Goal: Transaction & Acquisition: Purchase product/service

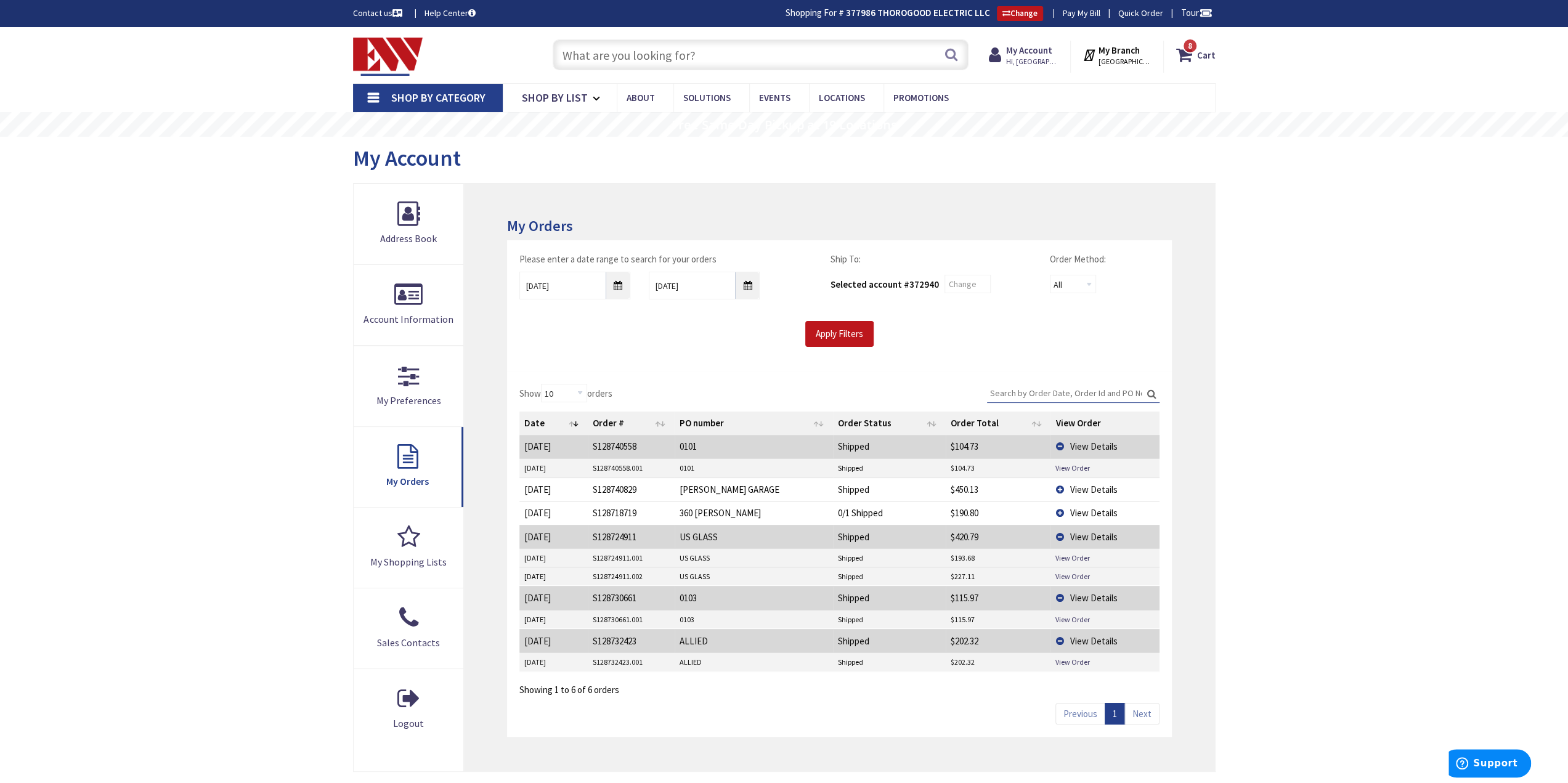
click at [633, 47] on input "text" at bounding box center [760, 54] width 416 height 30
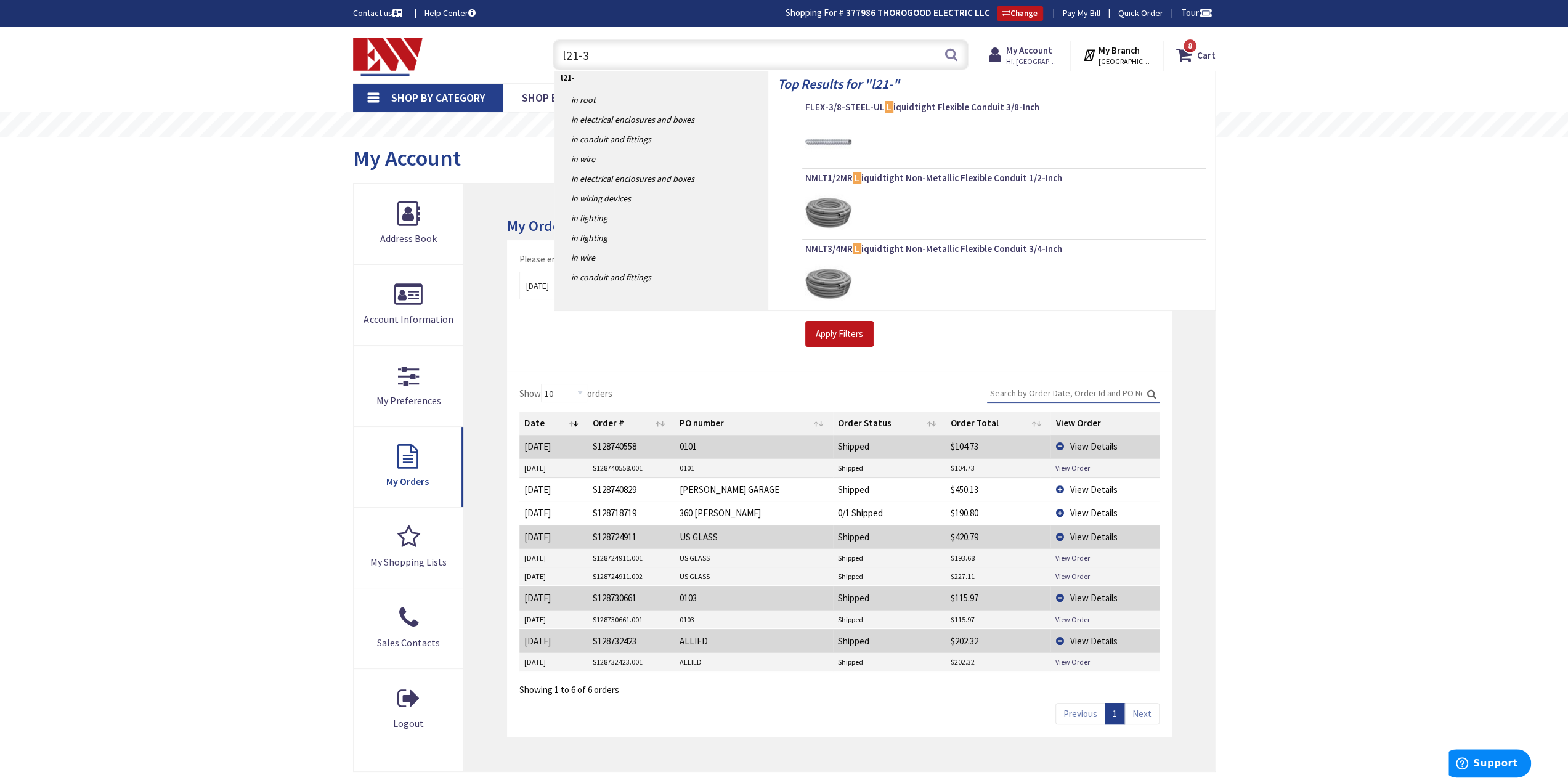
type input "l21-30"
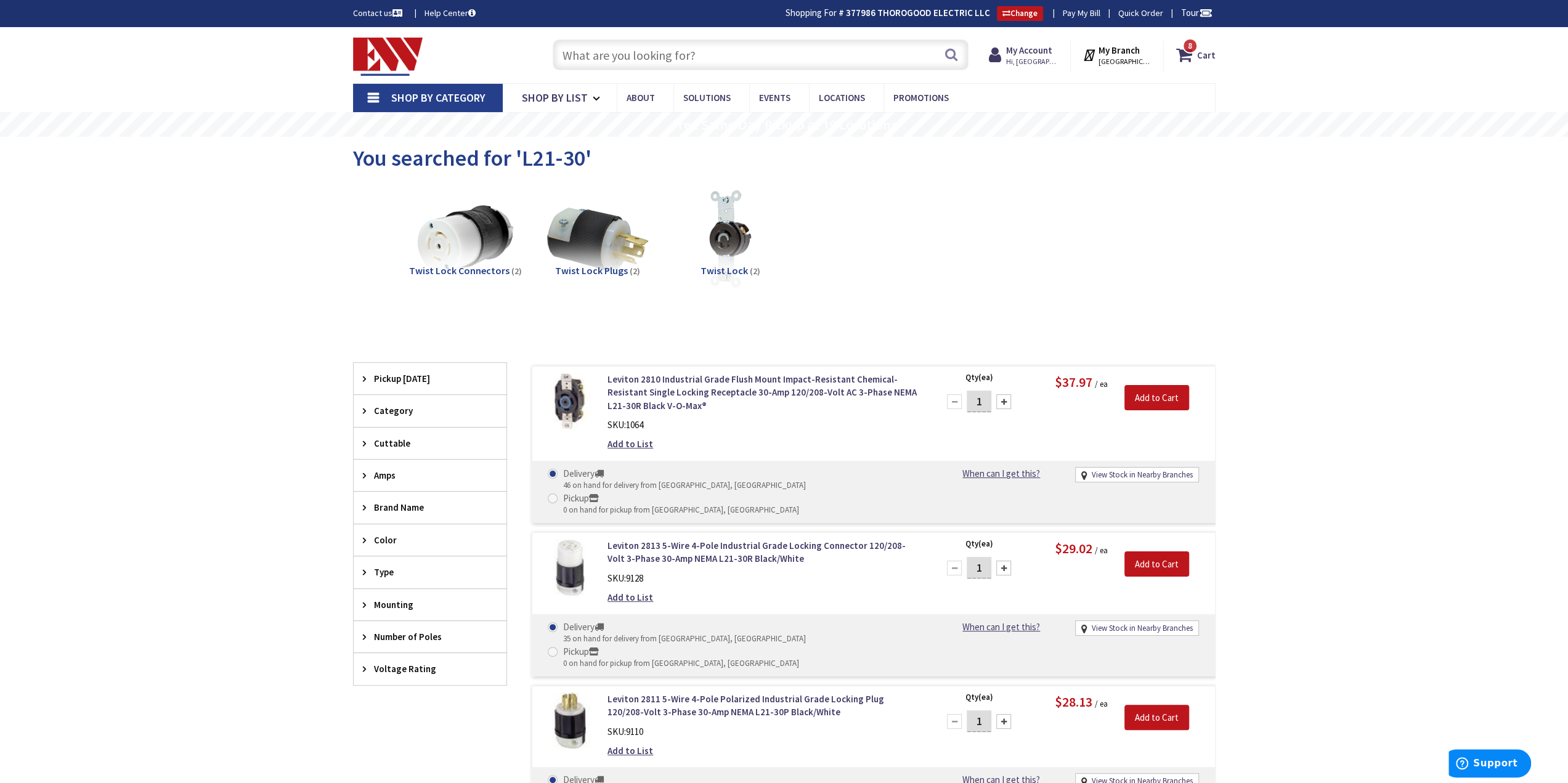
click at [712, 47] on input "text" at bounding box center [760, 54] width 416 height 30
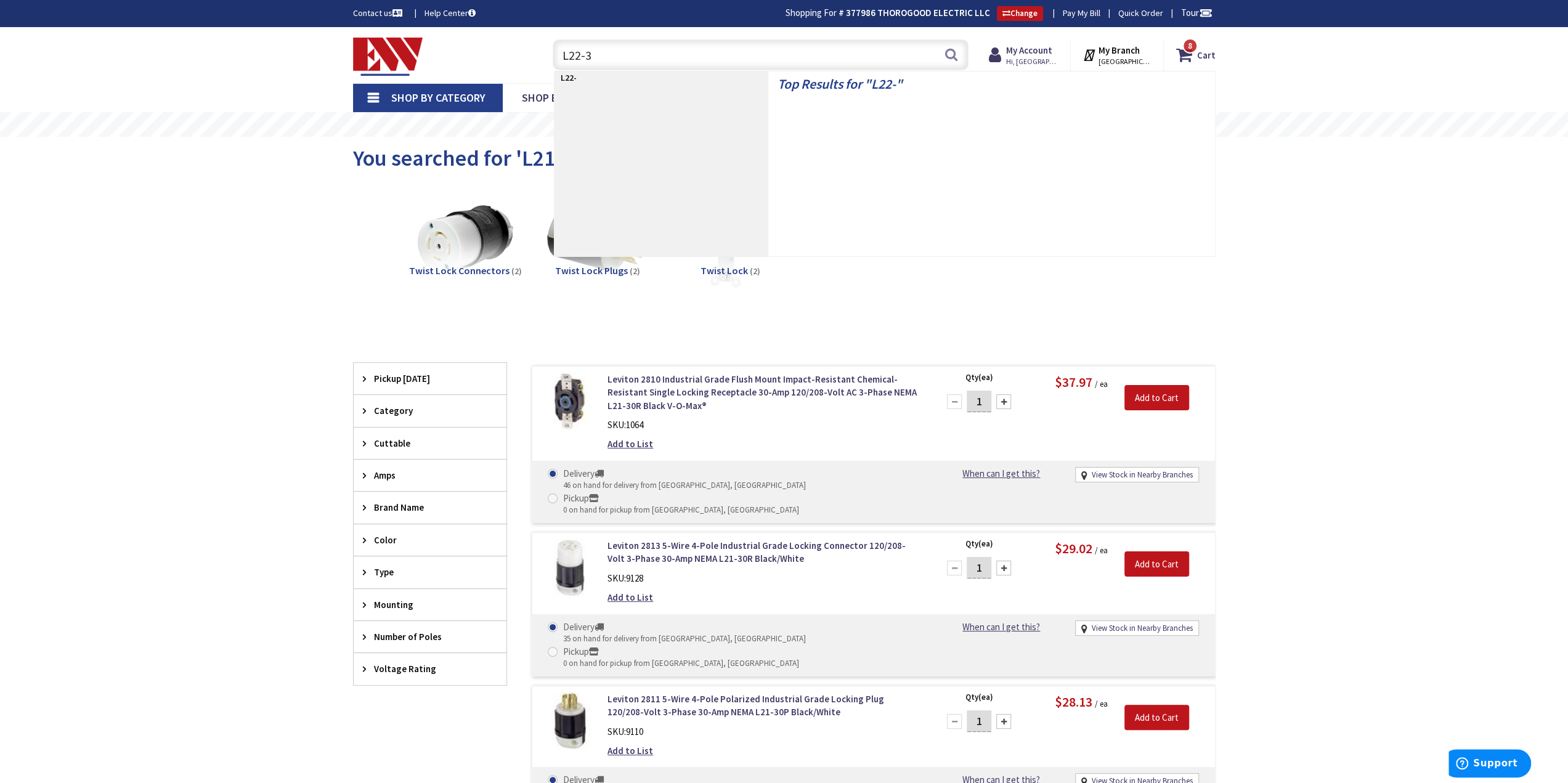
type input "L22-30"
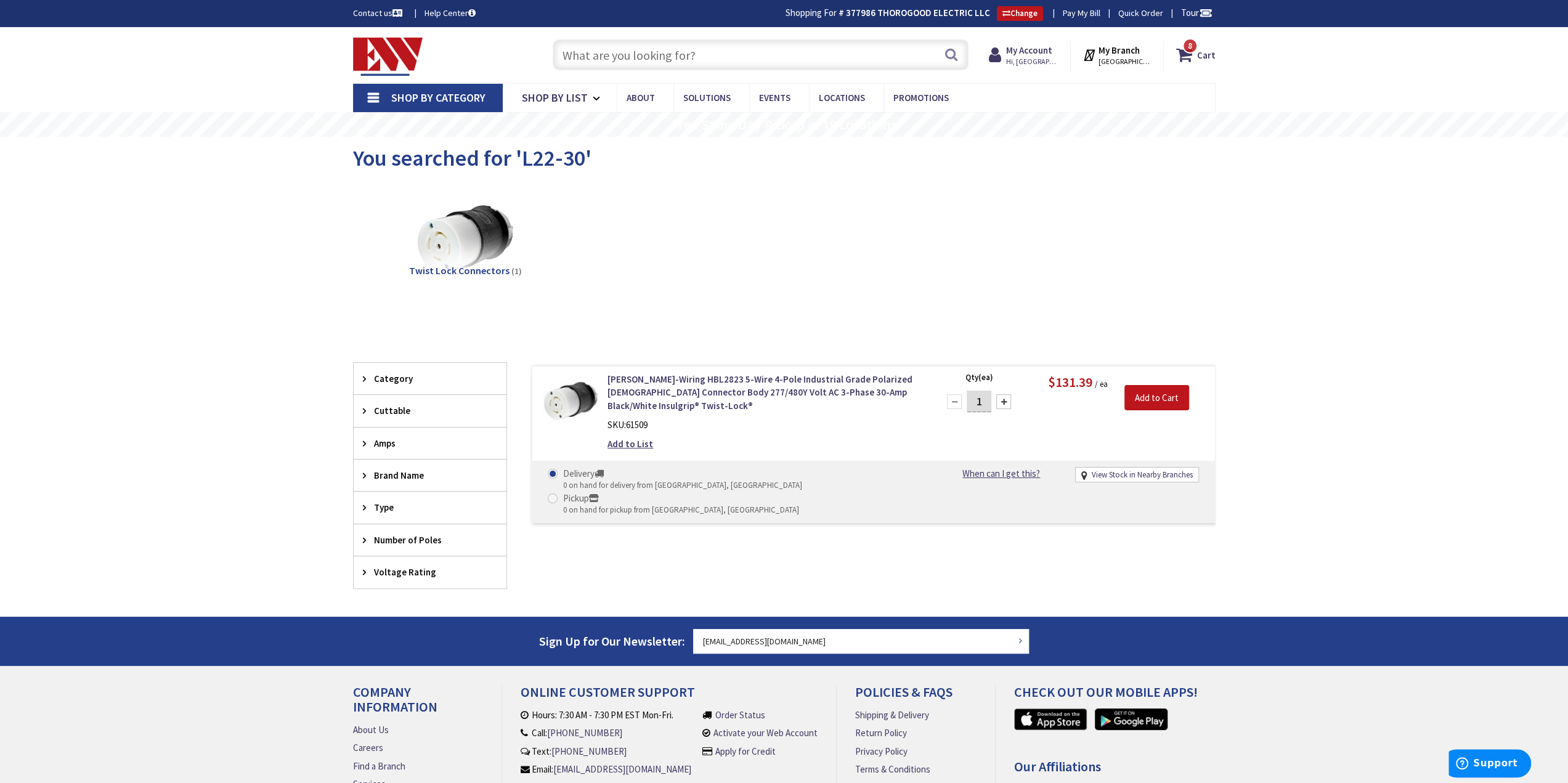
drag, startPoint x: 399, startPoint y: 60, endPoint x: 384, endPoint y: 49, distance: 18.6
click at [400, 60] on img at bounding box center [388, 57] width 70 height 38
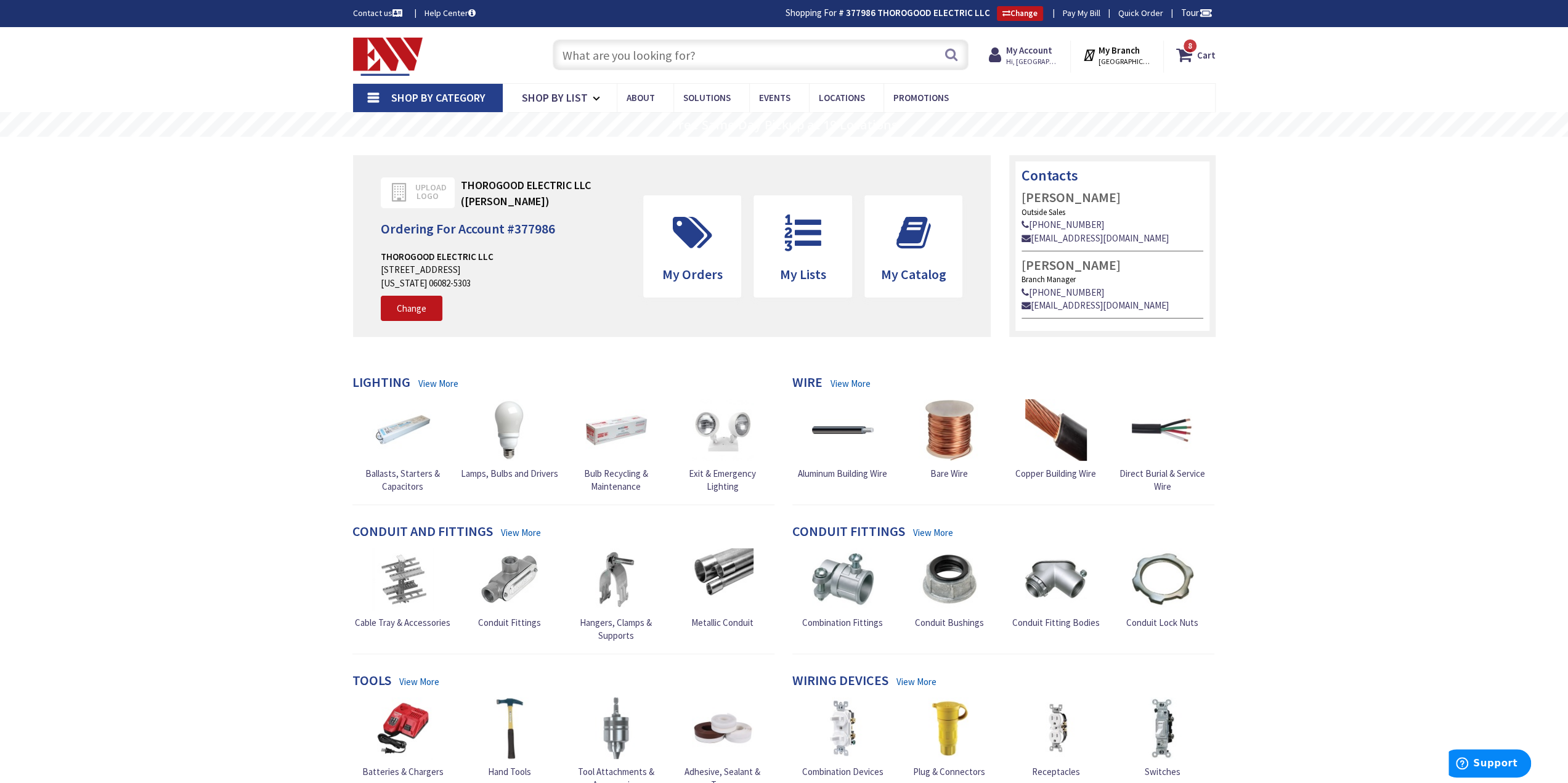
paste input "EW SKU 582460"
type input "EW SKU 582460"
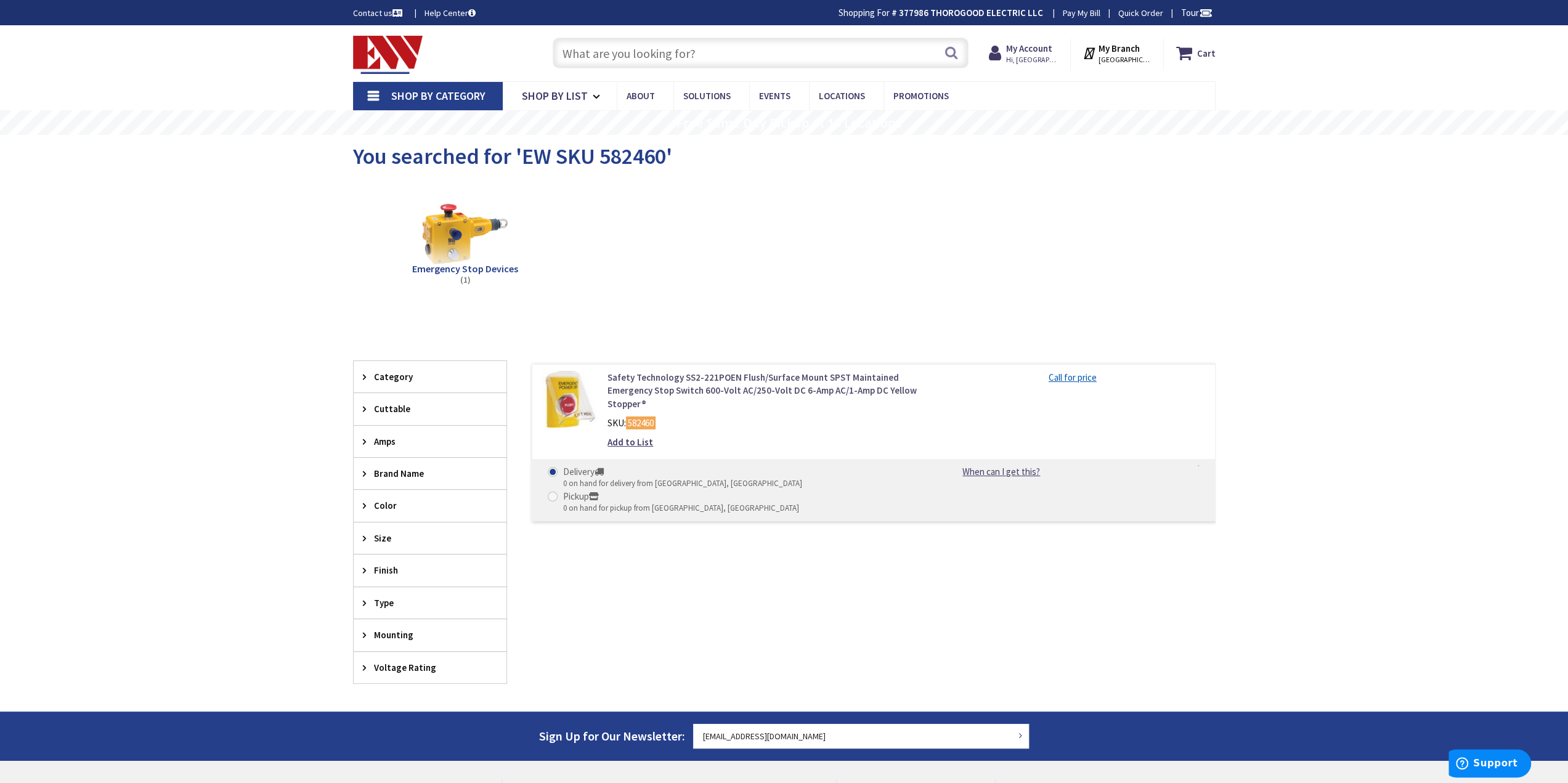
click at [728, 393] on link "Safety Technology SS2-221POEN Flush/Surface Mount SPST Maintained Emergency Sto…" at bounding box center [764, 390] width 313 height 39
click at [801, 386] on link "Safety Technology SS2-221POEN Flush/Surface Mount SPST Maintained Emergency Sto…" at bounding box center [764, 390] width 313 height 39
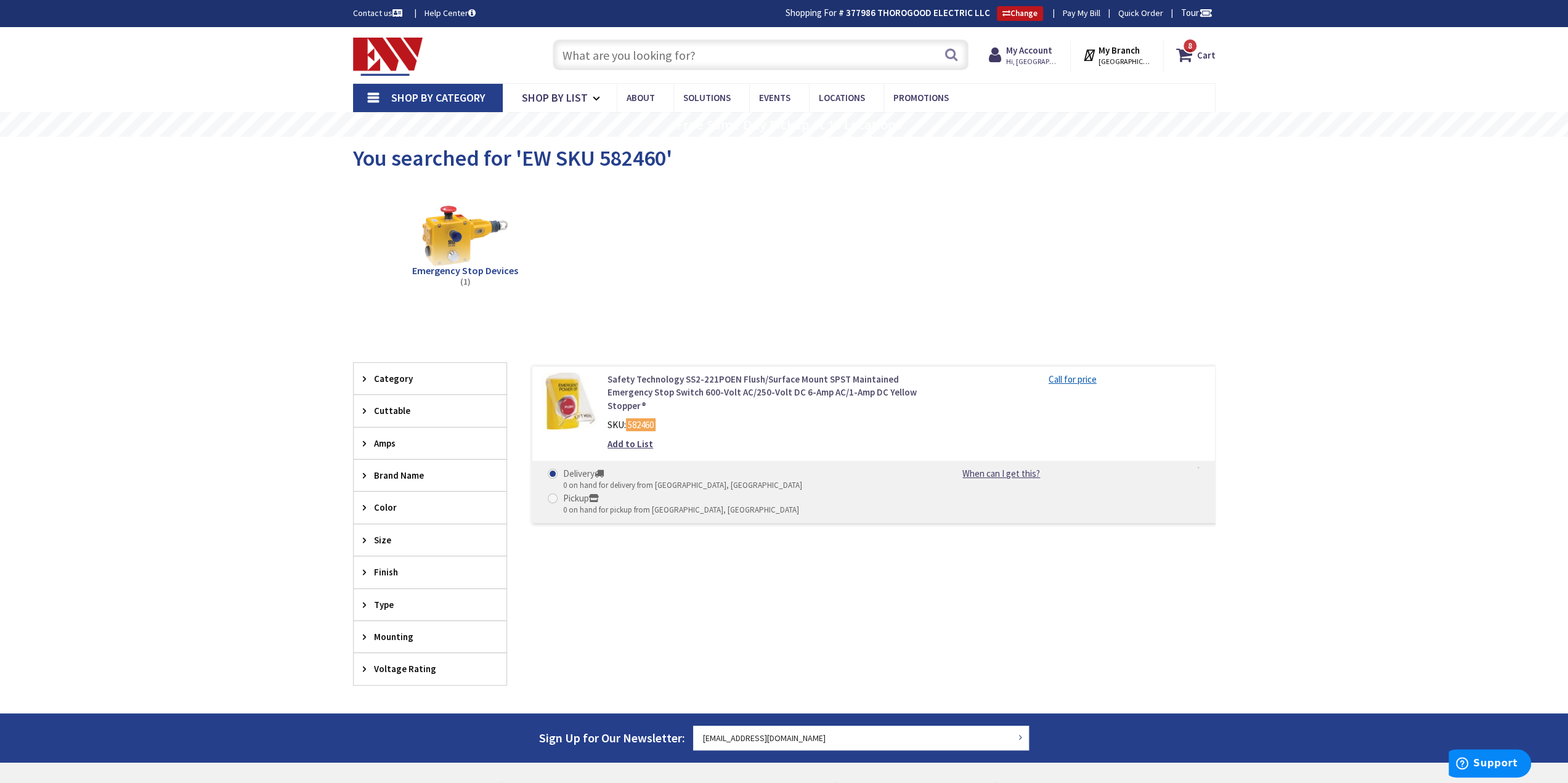
click at [734, 388] on link "Safety Technology SS2-221POEN Flush/Surface Mount SPST Maintained Emergency Sto…" at bounding box center [764, 393] width 313 height 39
